Goal: Information Seeking & Learning: Learn about a topic

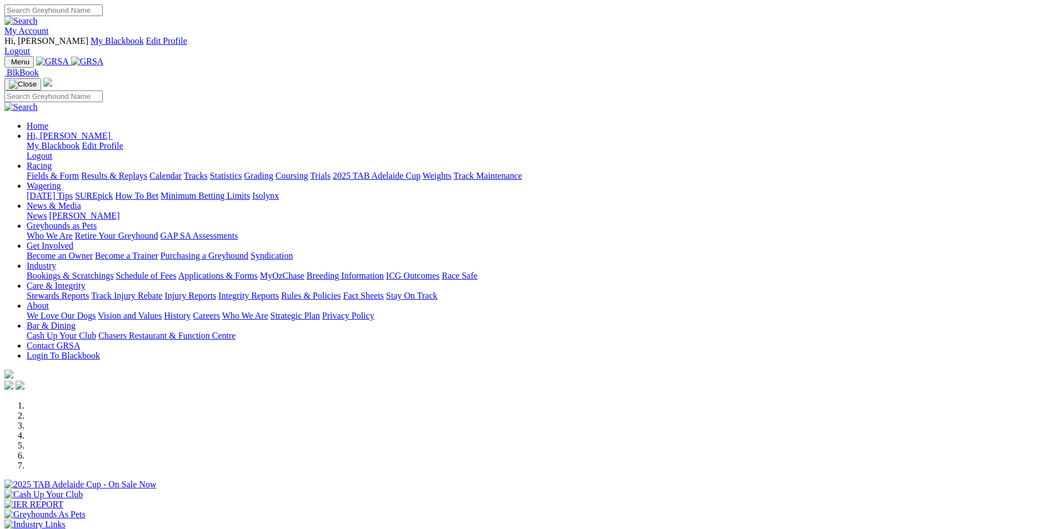
scroll to position [278, 0]
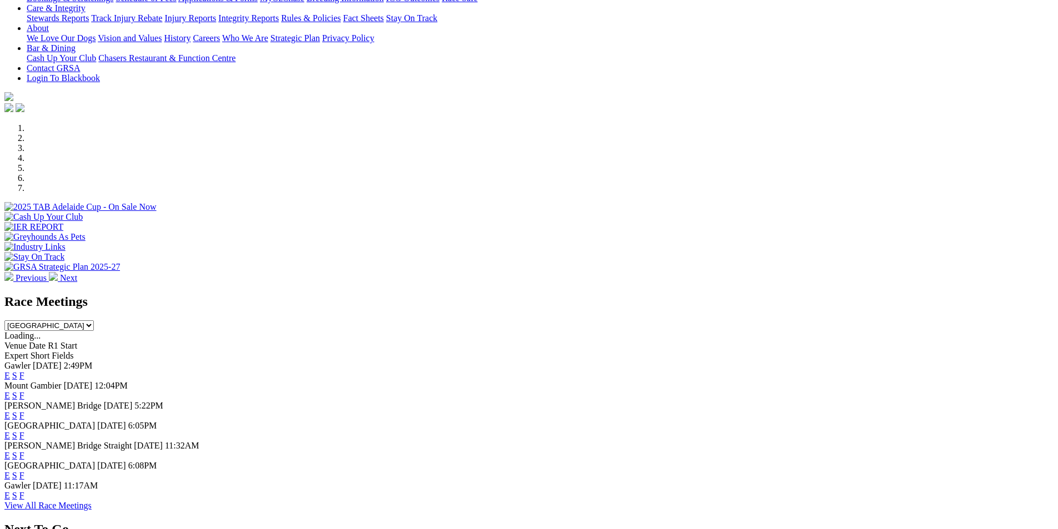
click at [24, 371] on link "F" at bounding box center [21, 375] width 5 height 9
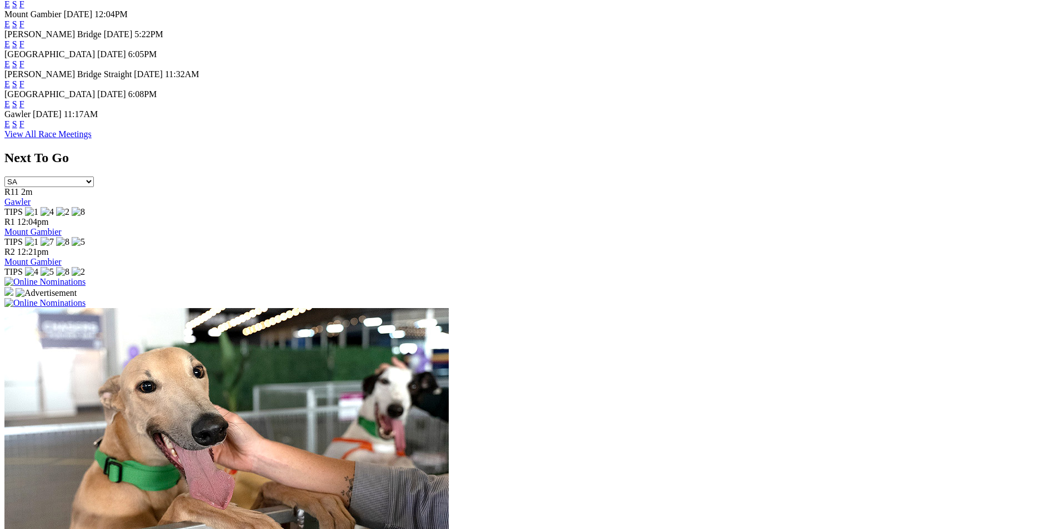
scroll to position [888, 0]
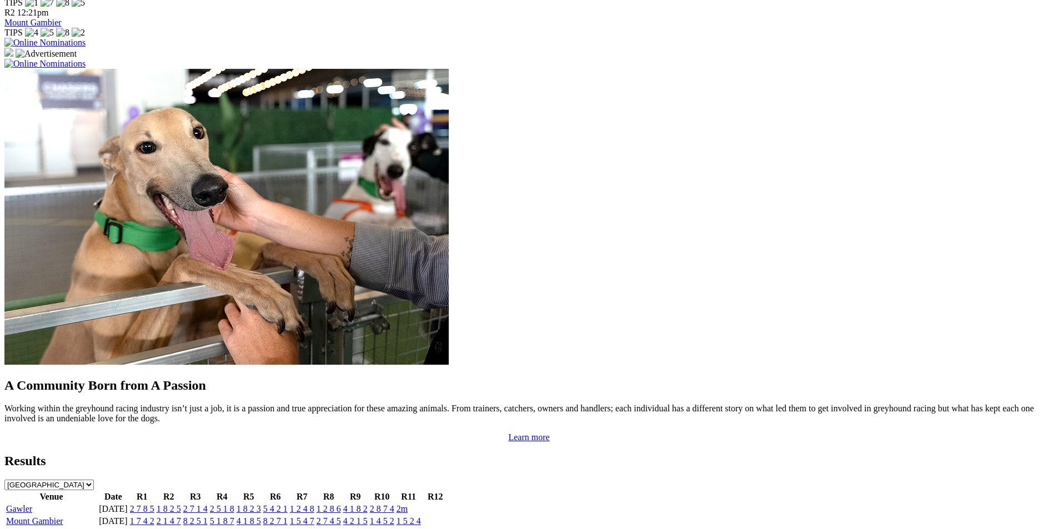
click at [32, 504] on link "Gawler" at bounding box center [19, 508] width 26 height 9
